Goal: Task Accomplishment & Management: Complete application form

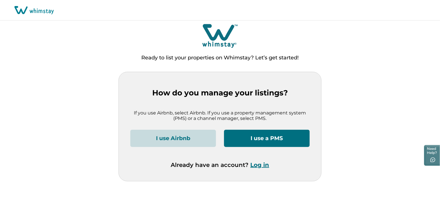
click at [261, 164] on button "Log in" at bounding box center [259, 164] width 19 height 7
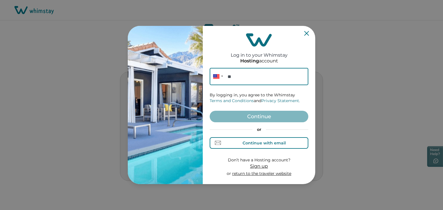
click at [252, 142] on div "Continue with email" at bounding box center [263, 143] width 43 height 5
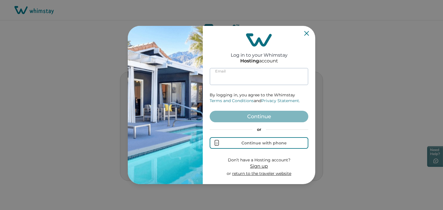
click at [228, 80] on input at bounding box center [259, 76] width 99 height 17
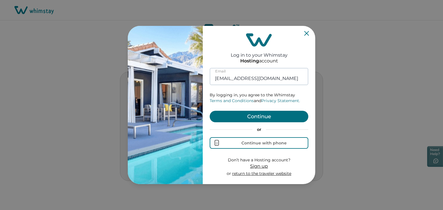
type input "[EMAIL_ADDRESS][DOMAIN_NAME]"
click at [210, 111] on button "Continue" at bounding box center [259, 117] width 99 height 12
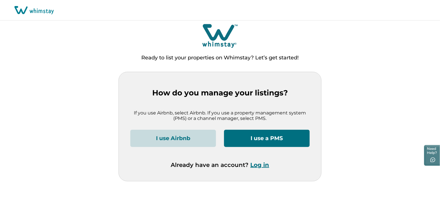
click at [257, 165] on button "Log in" at bounding box center [259, 164] width 19 height 7
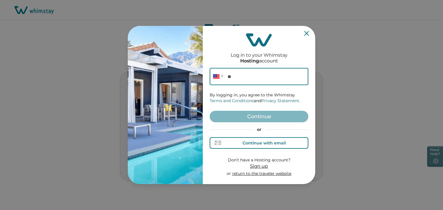
click at [250, 146] on div "Continue with email" at bounding box center [258, 143] width 53 height 6
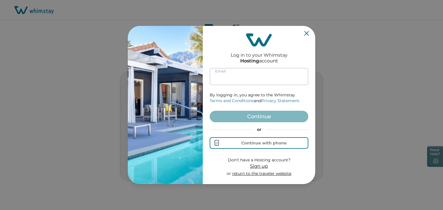
click at [243, 75] on input at bounding box center [259, 76] width 99 height 17
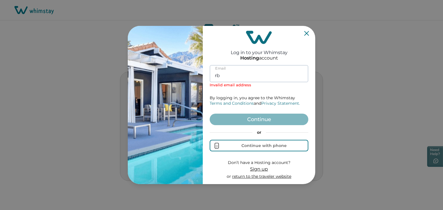
type input "r"
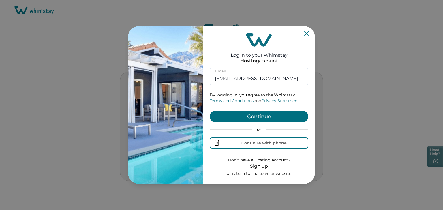
type input "[EMAIL_ADDRESS][DOMAIN_NAME]"
click at [261, 118] on button "Continue" at bounding box center [259, 117] width 99 height 12
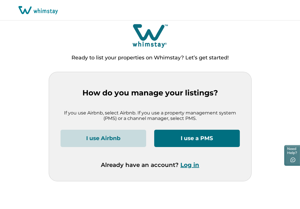
click at [30, 40] on div "Ready to list your properties on Whimstay? Let’s get started!" at bounding box center [150, 47] width 300 height 49
